Goal: Task Accomplishment & Management: Manage account settings

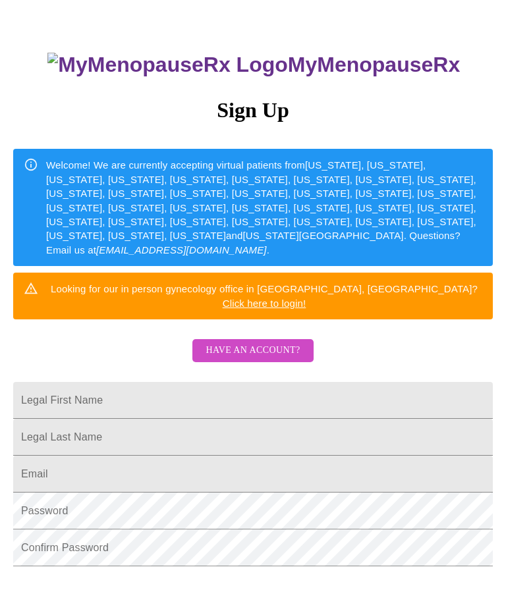
click at [263, 342] on span "Have an account?" at bounding box center [252, 350] width 94 height 16
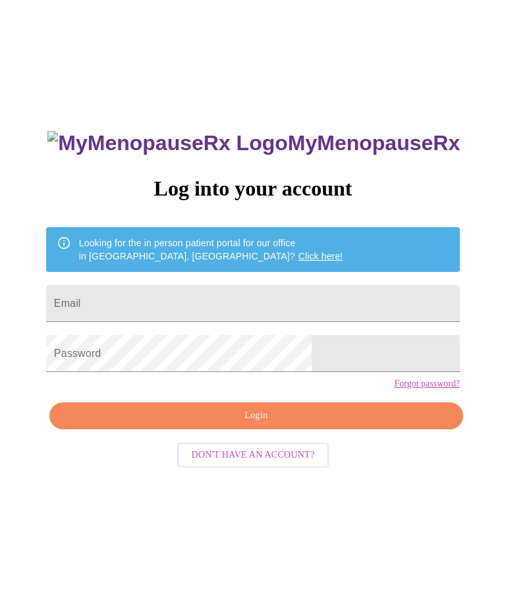
click at [234, 305] on input "Email" at bounding box center [252, 303] width 413 height 37
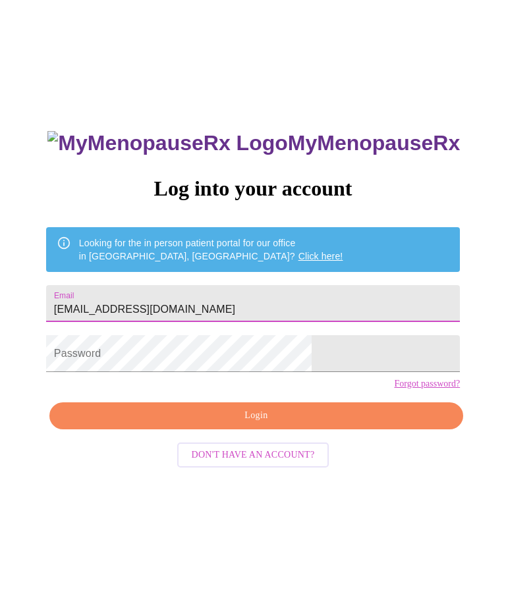
type input "[EMAIL_ADDRESS][DOMAIN_NAME]"
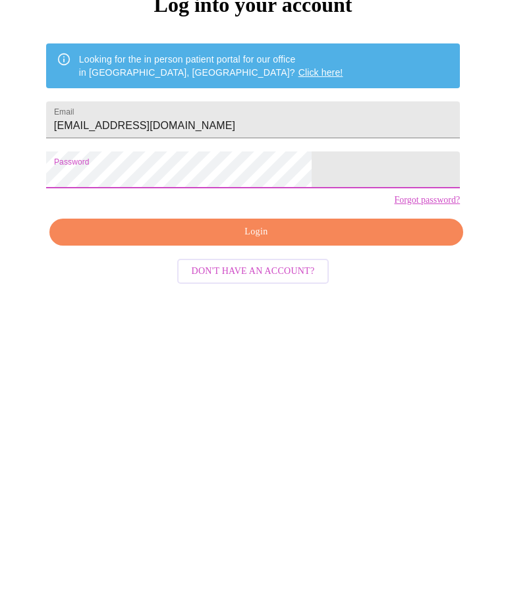
click at [261, 408] on span "Login" at bounding box center [256, 416] width 383 height 16
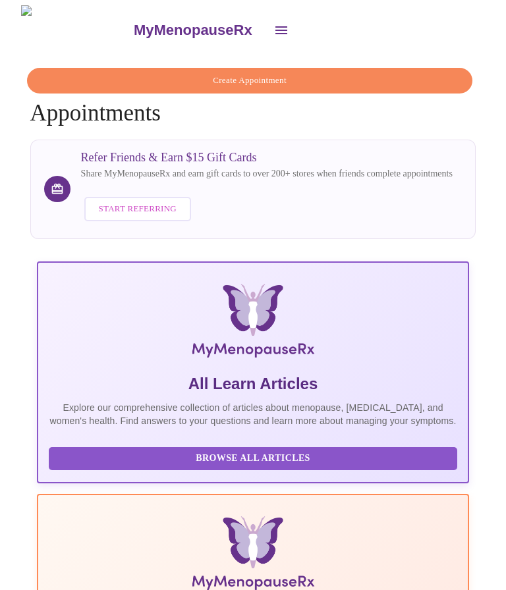
click at [273, 26] on icon "open drawer" at bounding box center [281, 30] width 16 height 16
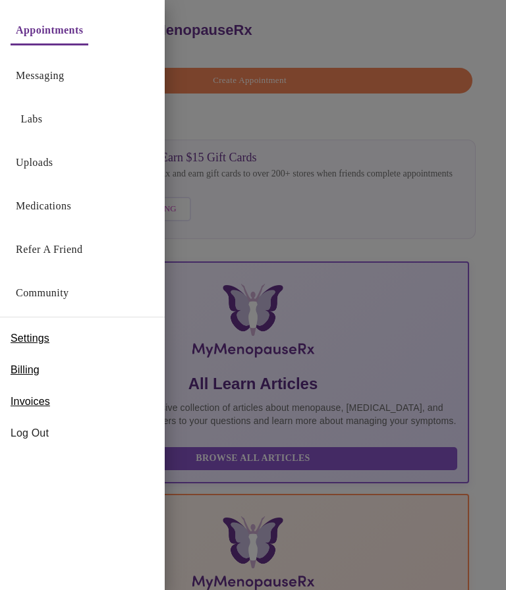
click at [28, 167] on link "Uploads" at bounding box center [35, 162] width 38 height 18
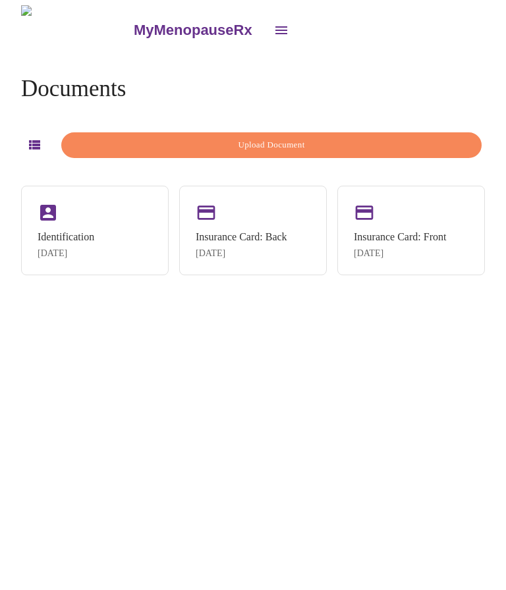
click at [273, 31] on icon "open drawer" at bounding box center [281, 30] width 16 height 16
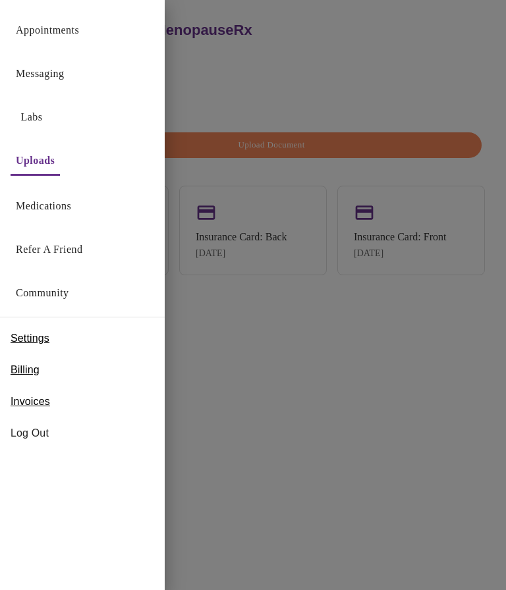
click at [39, 75] on link "Messaging" at bounding box center [40, 74] width 48 height 18
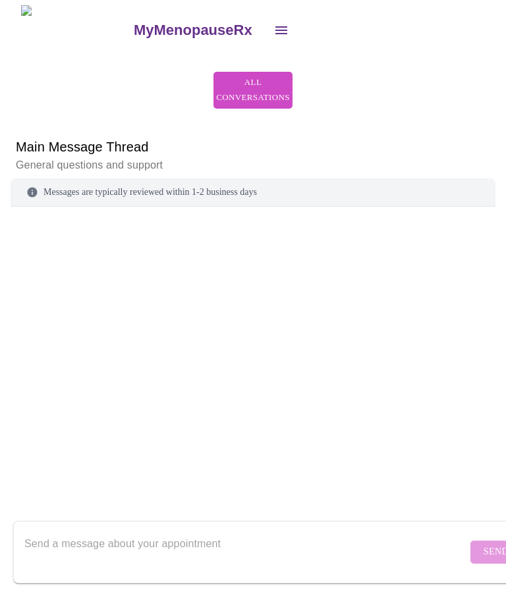
click at [273, 27] on icon "open drawer" at bounding box center [281, 30] width 16 height 16
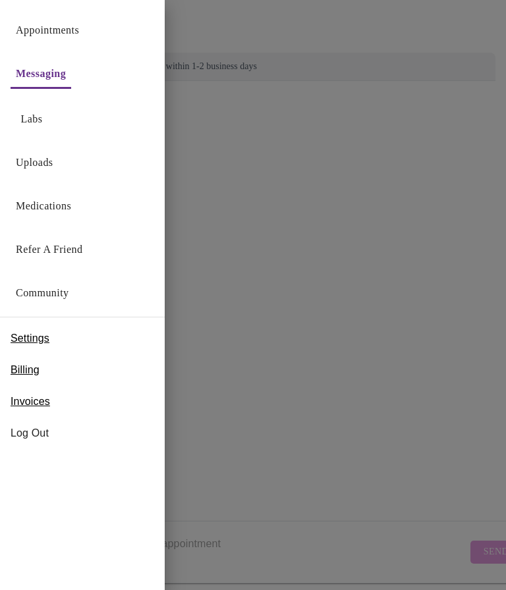
scroll to position [161, 0]
click at [28, 204] on link "Medications" at bounding box center [43, 206] width 55 height 18
